Goal: Task Accomplishment & Management: Manage account settings

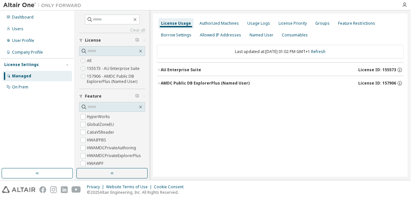
click at [184, 71] on div "AU Enterprise Suite" at bounding box center [181, 69] width 40 height 5
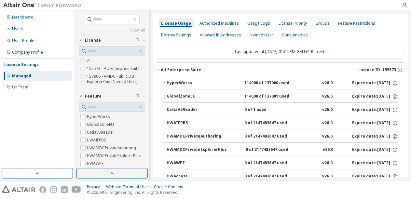
click at [183, 96] on div "GlobalZoneEU" at bounding box center [196, 97] width 59 height 6
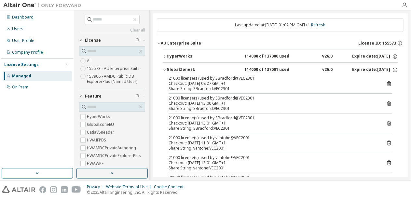
scroll to position [64, 0]
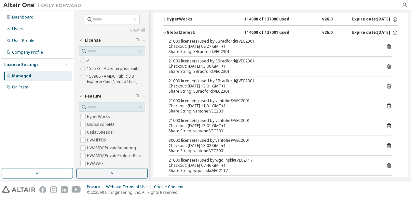
click at [81, 96] on icon "button" at bounding box center [81, 96] width 4 height 4
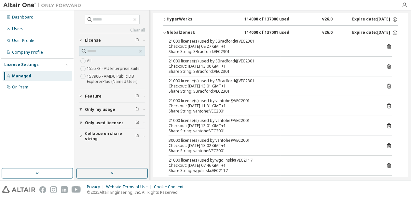
click at [81, 135] on icon "button" at bounding box center [81, 137] width 4 height 4
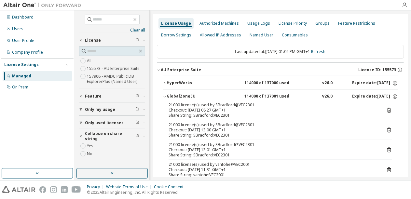
click at [81, 123] on icon "button" at bounding box center [81, 123] width 4 height 4
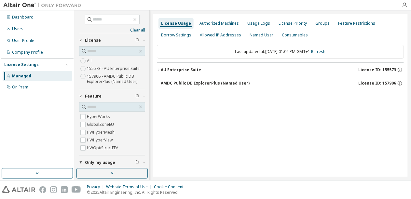
click at [184, 73] on div "AU Enterprise Suite License ID: 155573" at bounding box center [282, 70] width 243 height 6
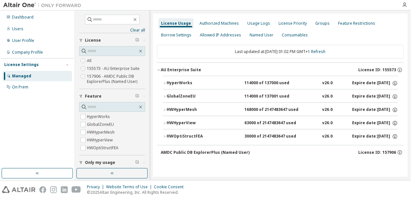
click at [184, 95] on div "GlobalZoneEU" at bounding box center [196, 97] width 59 height 6
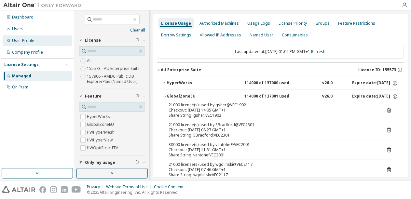
click at [27, 41] on div "User Profile" at bounding box center [23, 40] width 22 height 5
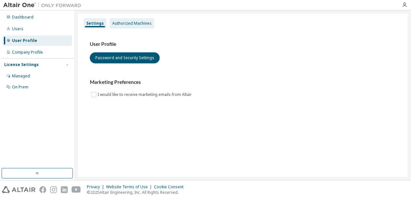
click at [131, 25] on div "Authorized Machines" at bounding box center [131, 23] width 39 height 5
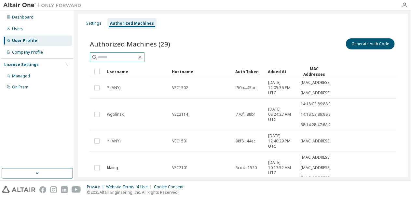
click at [110, 55] on input "text" at bounding box center [117, 57] width 39 height 7
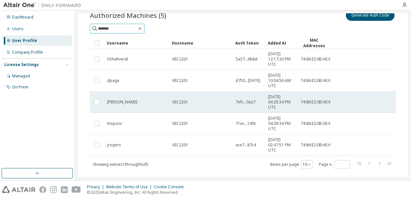
scroll to position [40, 0]
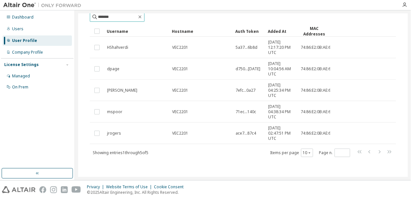
click at [129, 18] on input "*******" at bounding box center [117, 17] width 39 height 7
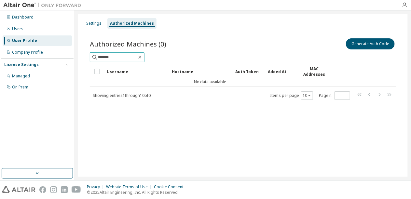
scroll to position [0, 0]
click at [365, 42] on button "Generate Auth Code" at bounding box center [370, 43] width 49 height 11
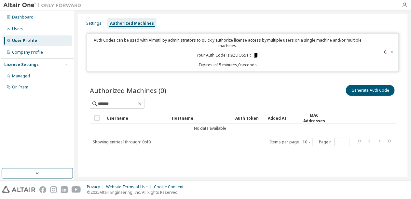
click at [254, 54] on icon at bounding box center [256, 55] width 6 height 6
click at [137, 103] on input "*******" at bounding box center [117, 104] width 39 height 7
click at [392, 52] on icon at bounding box center [392, 52] width 4 height 4
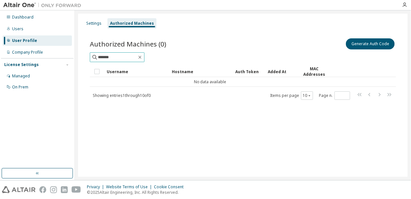
drag, startPoint x: 130, startPoint y: 58, endPoint x: 80, endPoint y: 58, distance: 49.8
click at [98, 58] on input "*******" at bounding box center [117, 57] width 39 height 7
click at [121, 56] on input "*******" at bounding box center [117, 57] width 39 height 7
type input "*******"
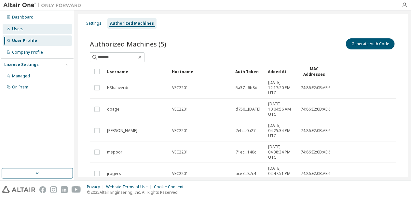
click at [19, 29] on div "Users" at bounding box center [17, 28] width 11 height 5
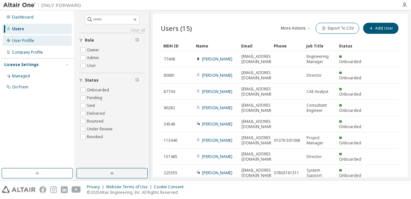
click at [25, 39] on div "User Profile" at bounding box center [23, 40] width 22 height 5
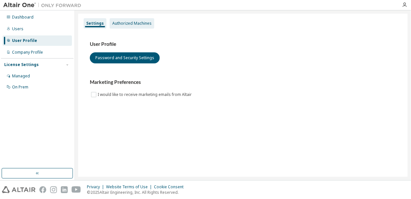
click at [123, 24] on div "Authorized Machines" at bounding box center [131, 23] width 39 height 5
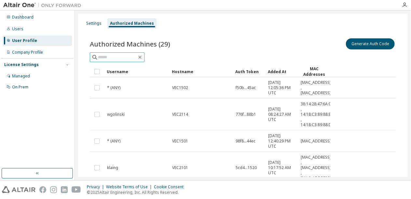
click at [118, 58] on input "text" at bounding box center [117, 57] width 39 height 7
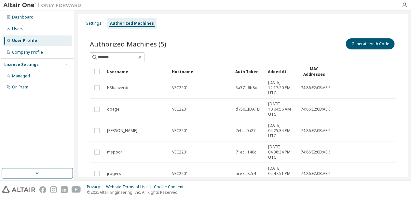
click at [274, 71] on div "Added At" at bounding box center [281, 71] width 27 height 10
click at [275, 71] on div "Added At" at bounding box center [281, 71] width 27 height 10
click at [276, 72] on div "Added At" at bounding box center [281, 71] width 27 height 10
drag, startPoint x: 138, startPoint y: 56, endPoint x: 87, endPoint y: 51, distance: 50.7
click at [98, 54] on input "*******" at bounding box center [117, 57] width 39 height 7
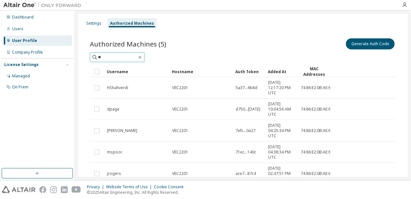
type input "*"
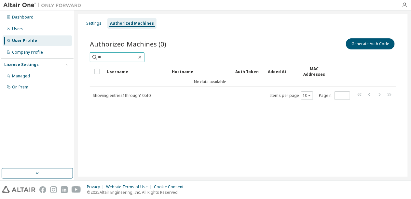
type input "*"
type input "****"
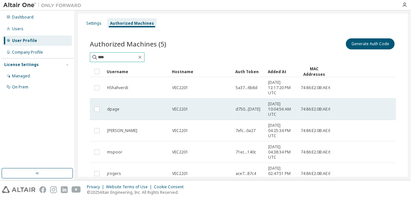
scroll to position [40, 0]
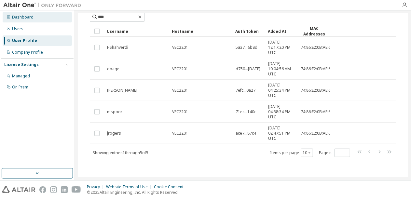
click at [20, 16] on div "Dashboard" at bounding box center [22, 17] width 21 height 5
